Goal: Task Accomplishment & Management: Use online tool/utility

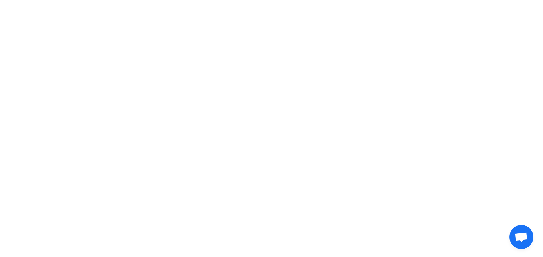
click at [338, 23] on html at bounding box center [271, 11] width 543 height 23
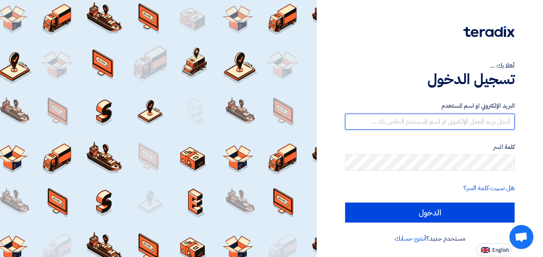
type input "[PERSON_NAME][EMAIL_ADDRESS][DOMAIN_NAME]"
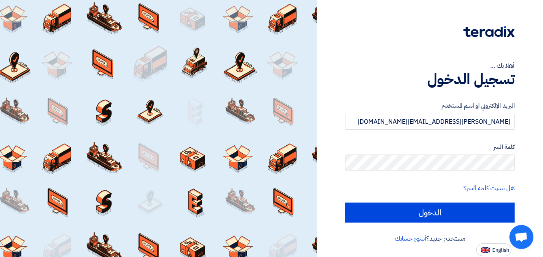
click at [229, 100] on div at bounding box center [158, 128] width 317 height 257
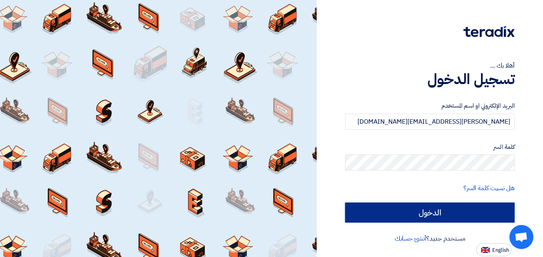
click at [431, 220] on input "الدخول" at bounding box center [430, 212] width 170 height 20
type input "Sign in"
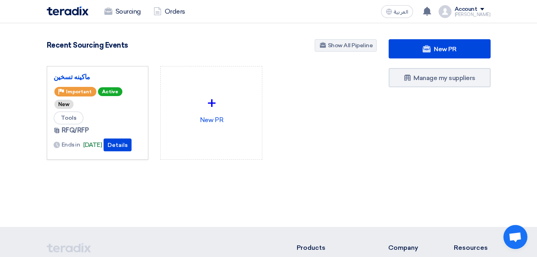
click at [216, 198] on section "New PR Submit your requirements with a variety of sourcing events: RFP/RFQ/Auct…" at bounding box center [268, 118] width 537 height 191
